Goal: Task Accomplishment & Management: Use online tool/utility

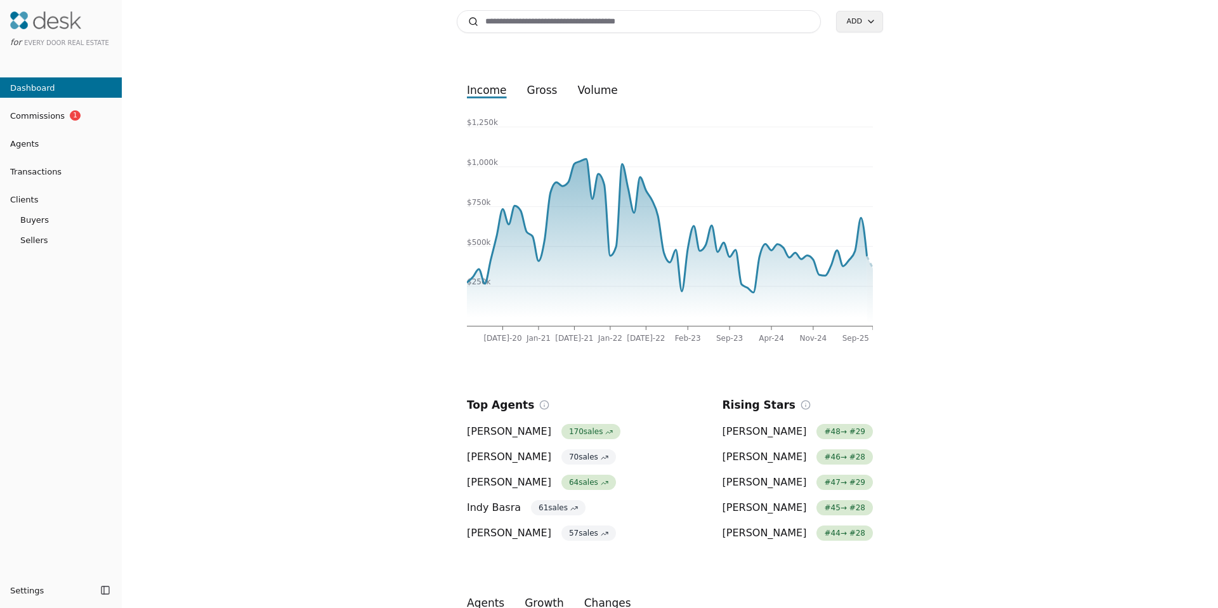
click at [506, 18] on input at bounding box center [639, 21] width 364 height 23
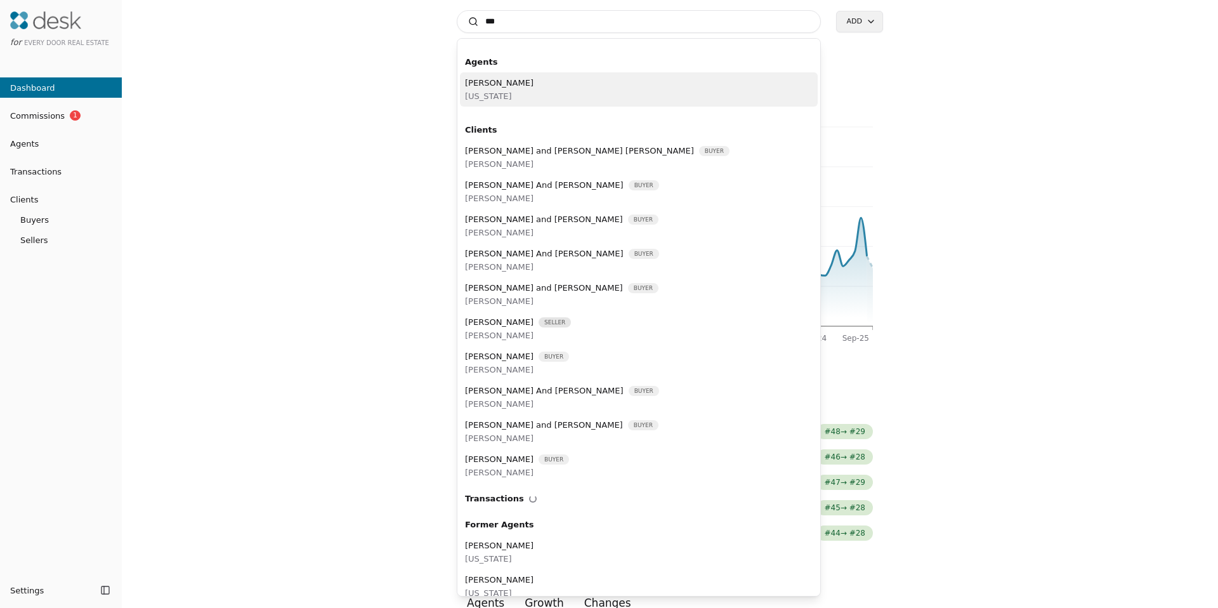
type input "***"
click at [505, 89] on span "[US_STATE]" at bounding box center [499, 95] width 69 height 13
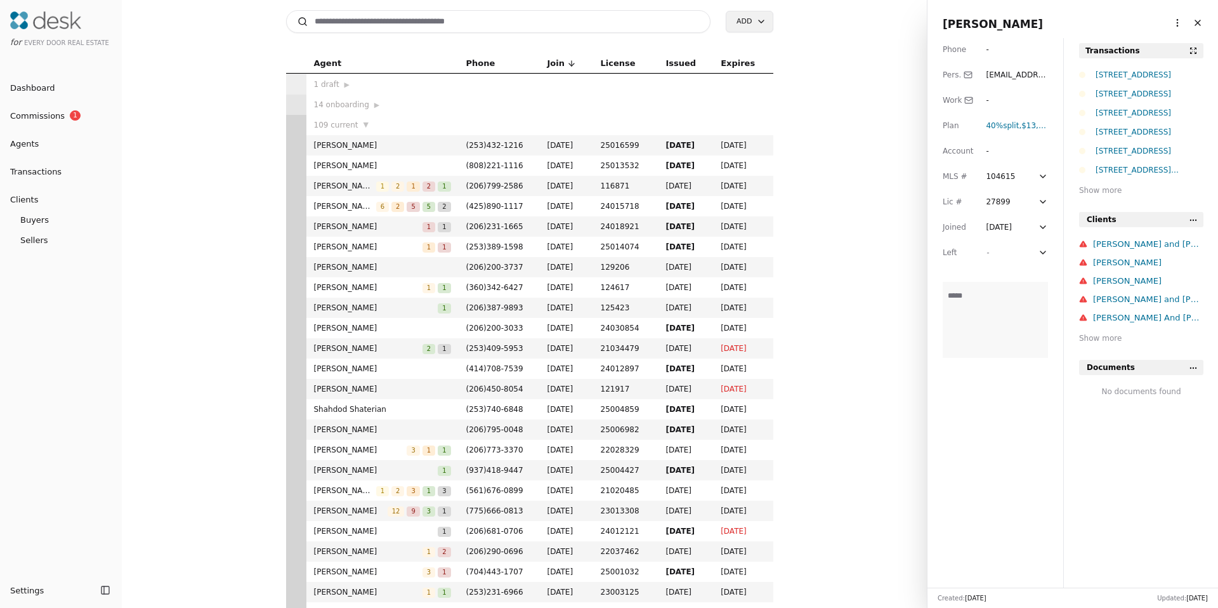
click at [1172, 23] on html "for Every Door Real Estate Dashboard Commissions 1 Agents Transactions Clients …" at bounding box center [609, 304] width 1218 height 608
click at [1134, 52] on link "Navigate as Agent" at bounding box center [1130, 48] width 91 height 13
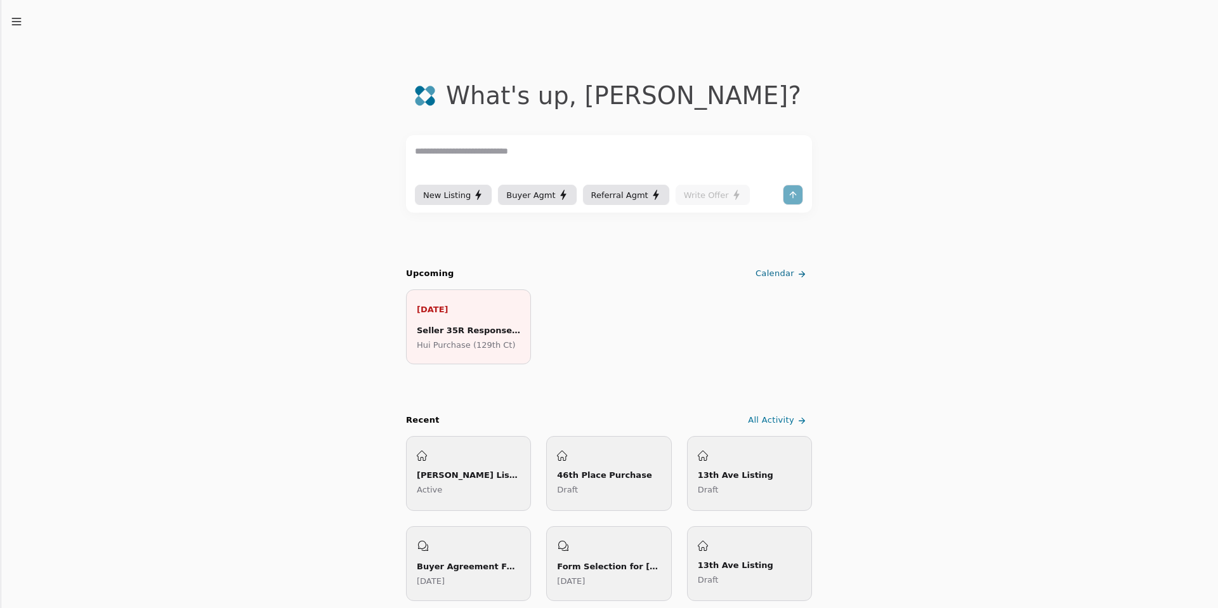
click at [20, 25] on line "button" at bounding box center [16, 25] width 8 height 0
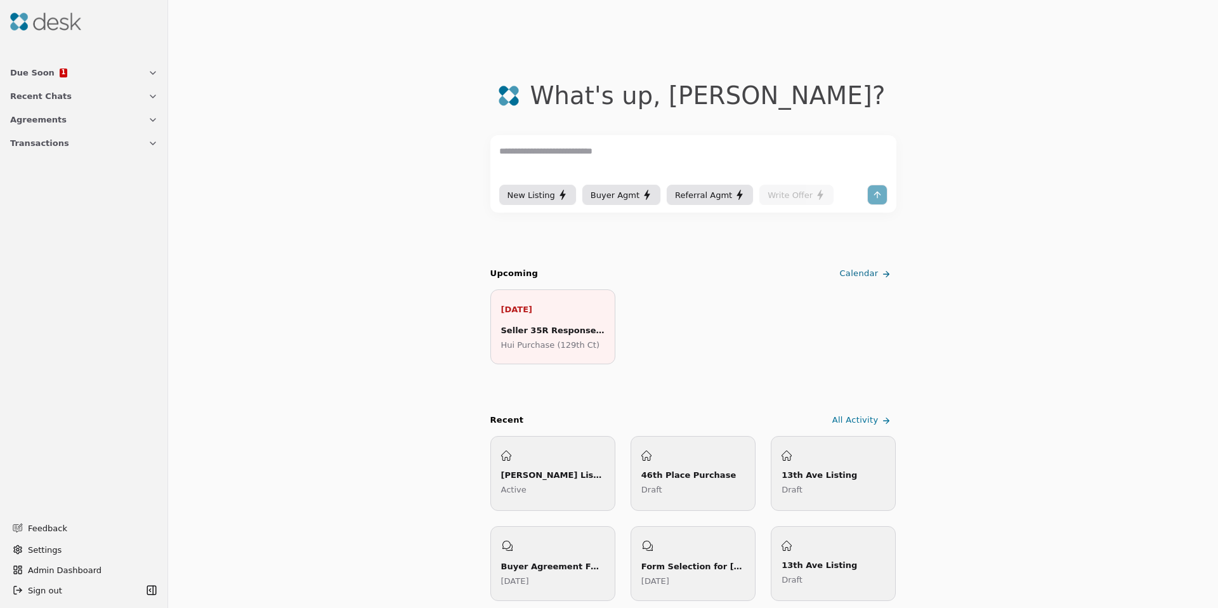
click at [36, 141] on span "Transactions" at bounding box center [39, 142] width 59 height 13
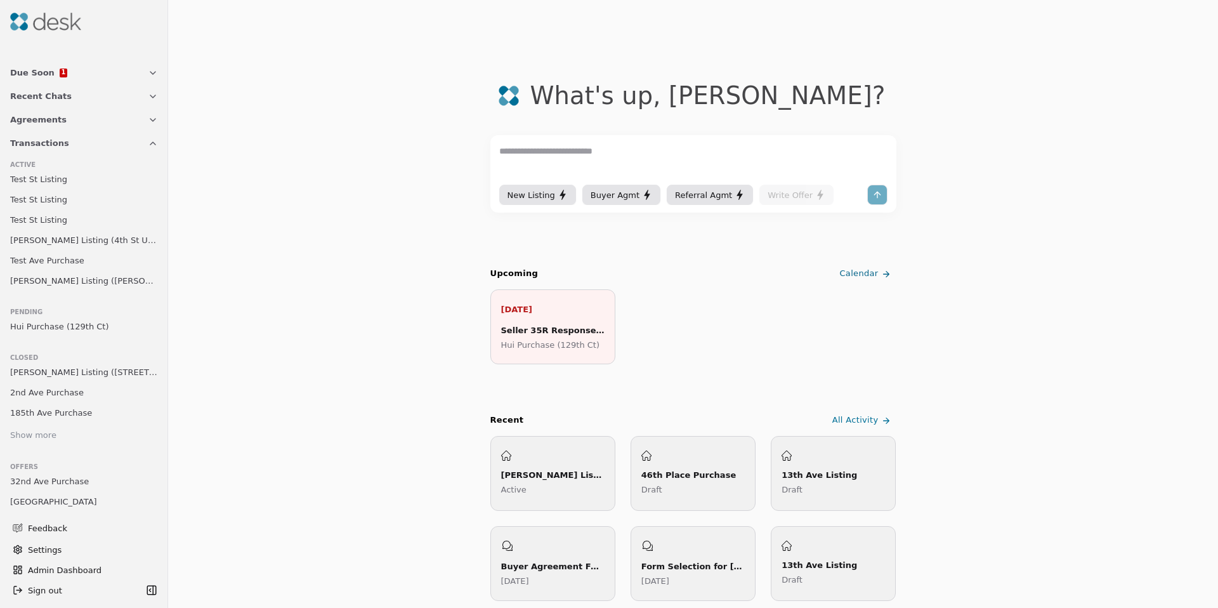
click at [46, 321] on span "Hui Purchase (129th Ct)" at bounding box center [59, 326] width 99 height 13
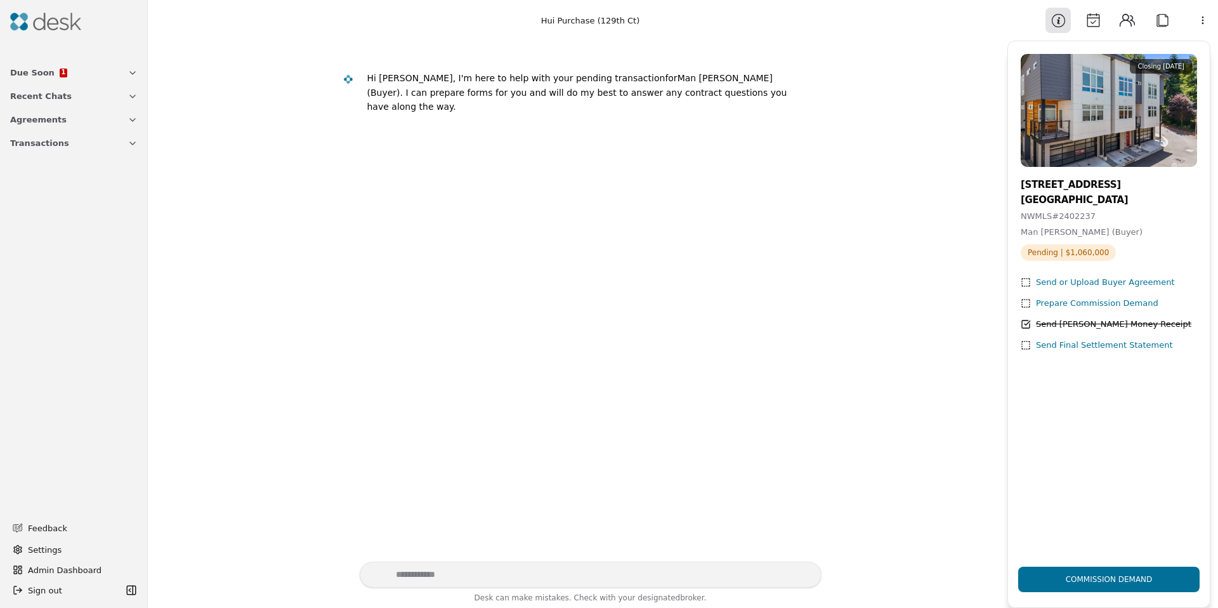
click at [1156, 16] on button "Attach" at bounding box center [1161, 20] width 25 height 25
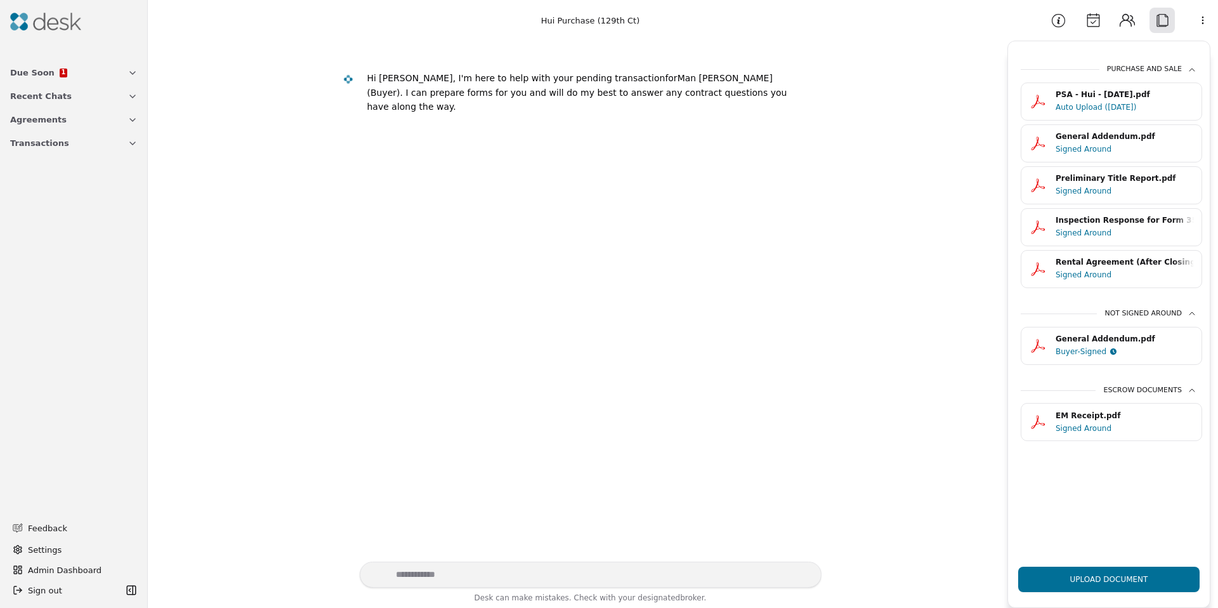
click at [1083, 155] on div "Signed Around" at bounding box center [1124, 149] width 138 height 13
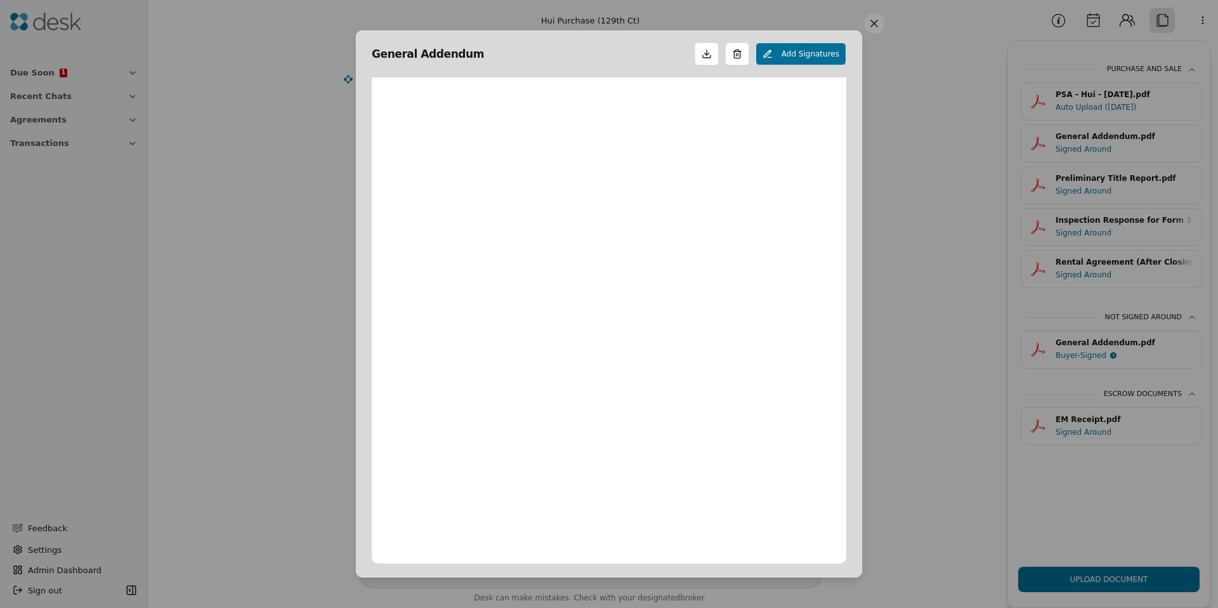
scroll to position [6, 0]
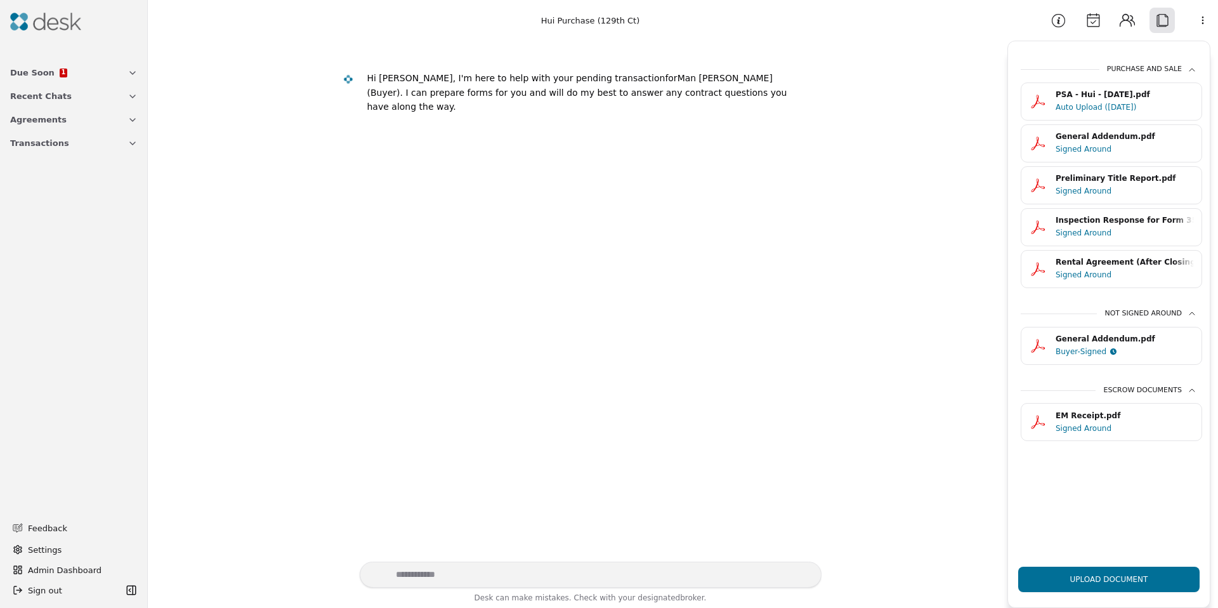
click at [1090, 232] on div "Signed Around" at bounding box center [1124, 232] width 138 height 13
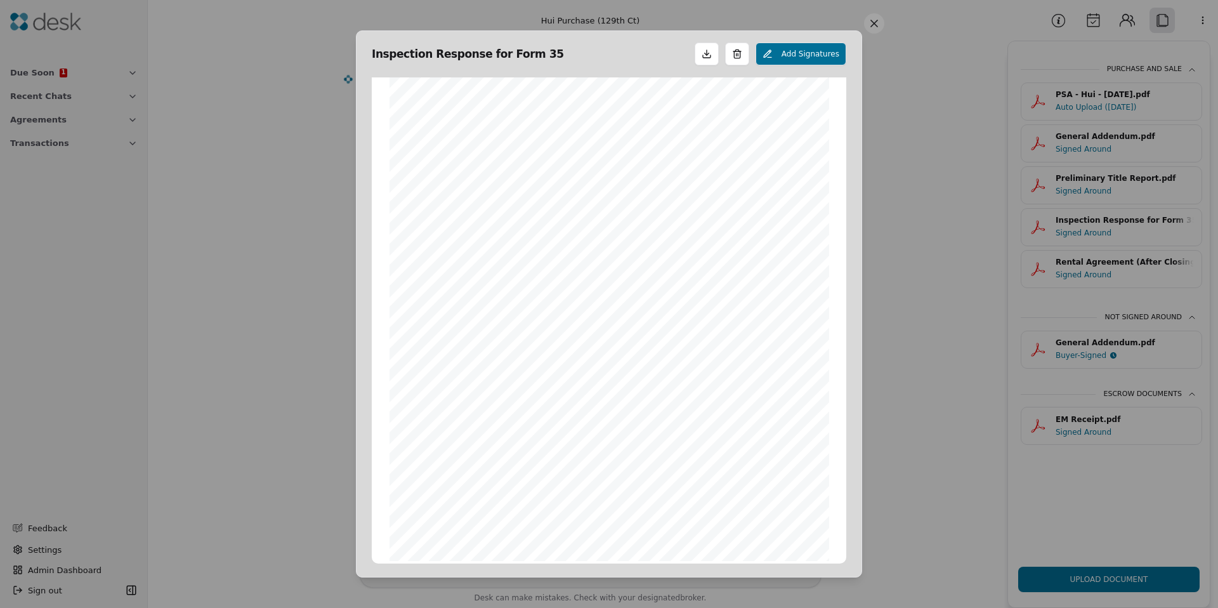
scroll to position [95, 0]
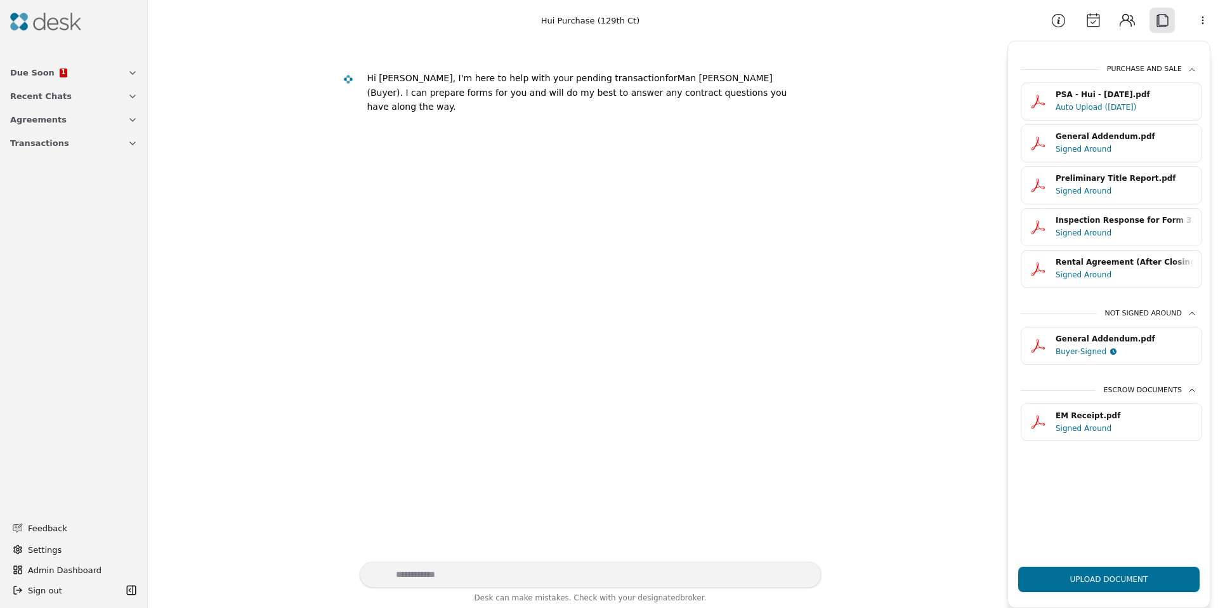
click at [1074, 355] on div "Buyer-Signed" at bounding box center [1080, 351] width 51 height 13
click at [1058, 413] on div "EM Receipt.pdf" at bounding box center [1124, 416] width 138 height 12
click at [1087, 233] on div "Signed Around" at bounding box center [1124, 232] width 138 height 13
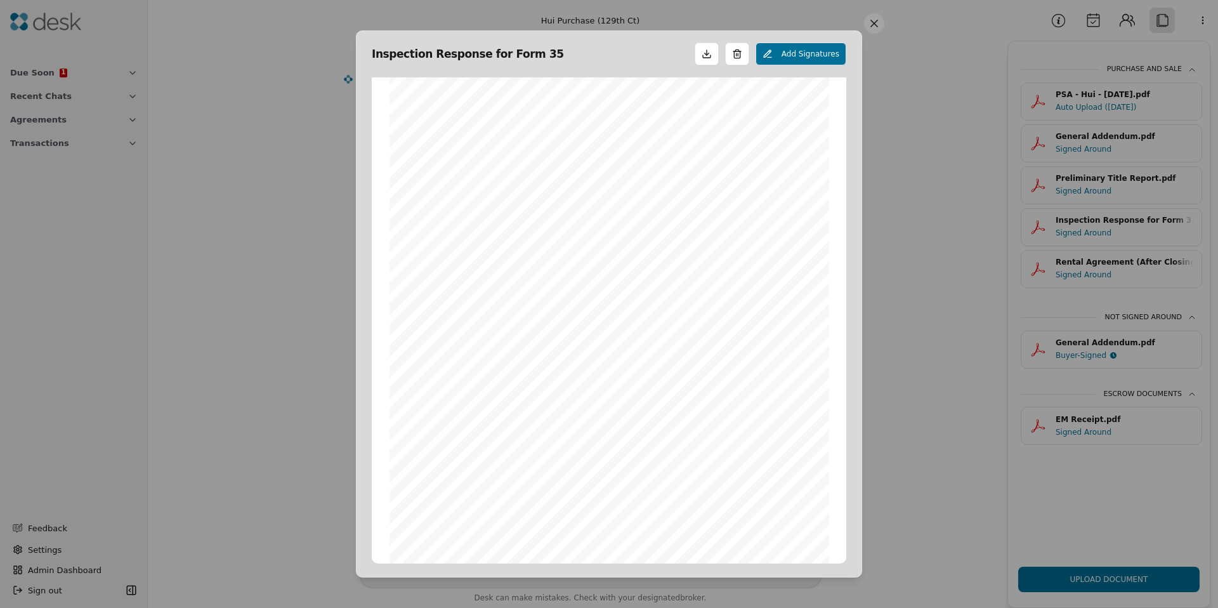
scroll to position [0, 0]
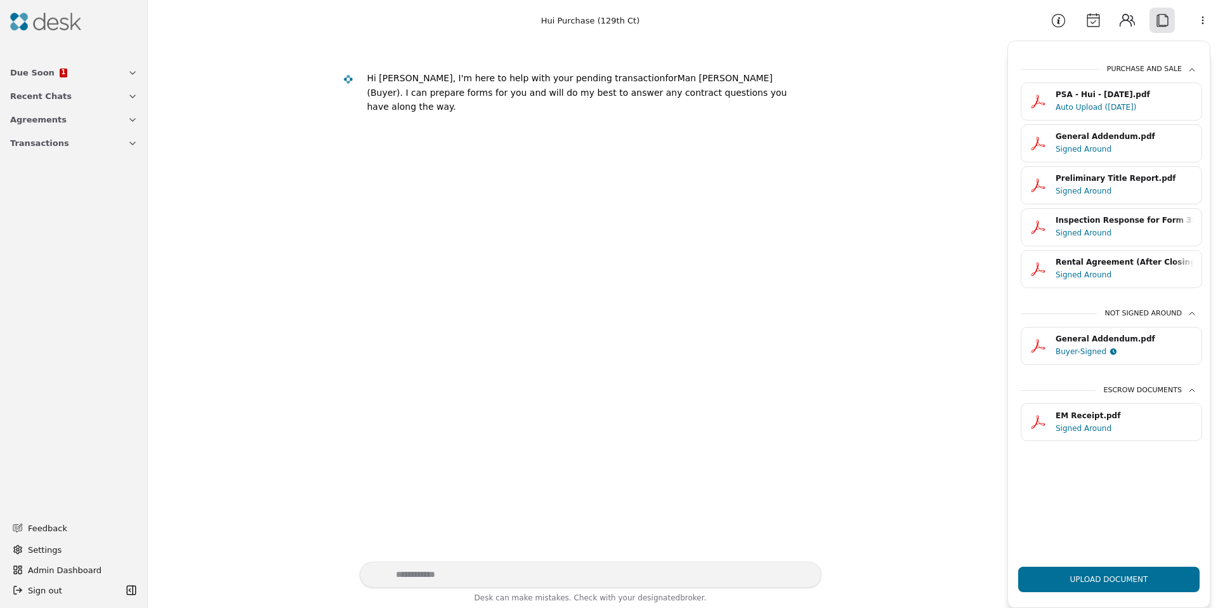
click at [1085, 153] on div "Signed Around" at bounding box center [1124, 149] width 138 height 13
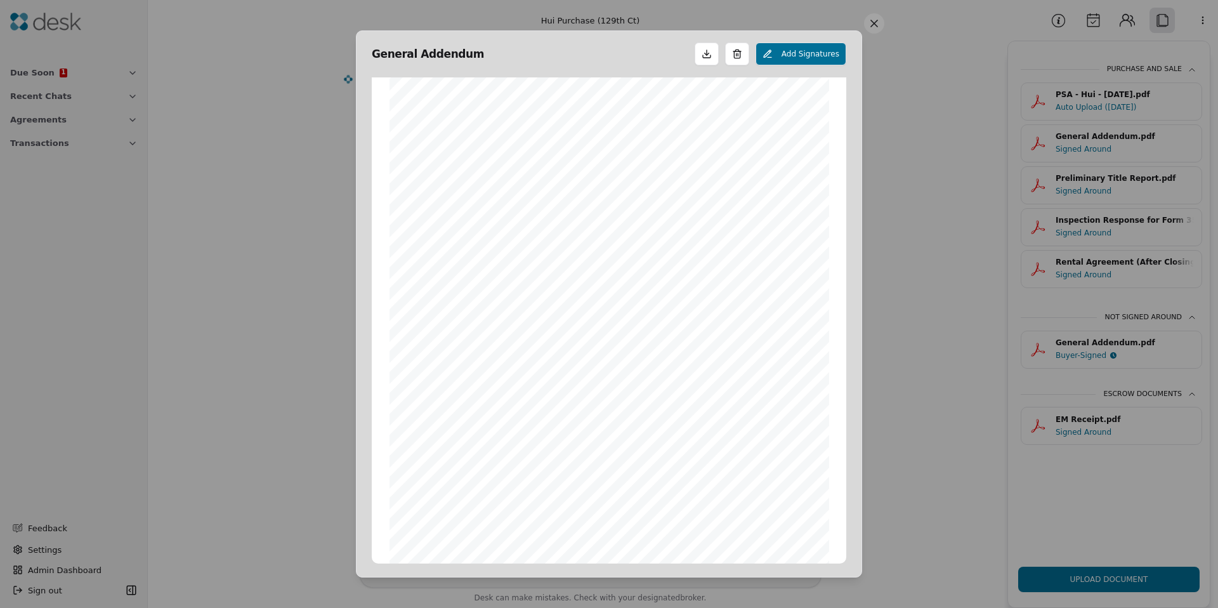
scroll to position [95, 0]
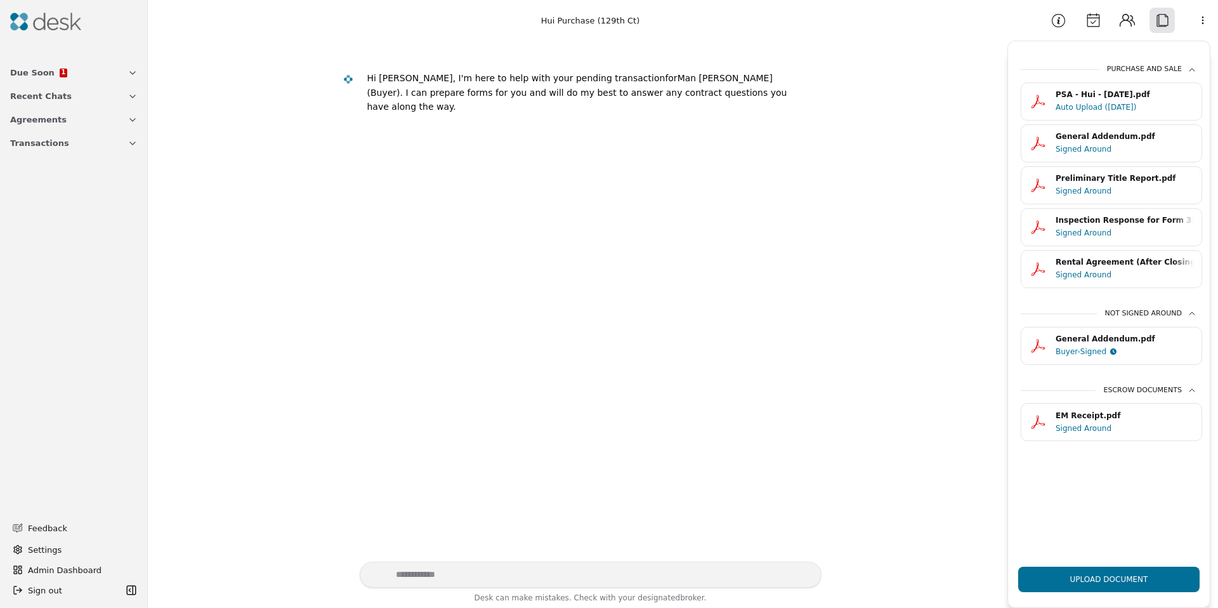
click at [1097, 109] on div "Auto Upload (09/23/25)" at bounding box center [1124, 107] width 138 height 13
